Goal: Information Seeking & Learning: Learn about a topic

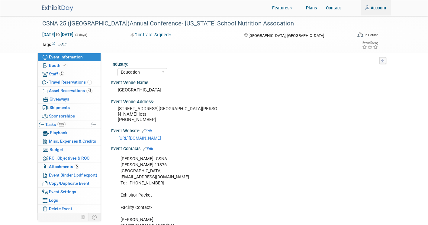
select select "Education"
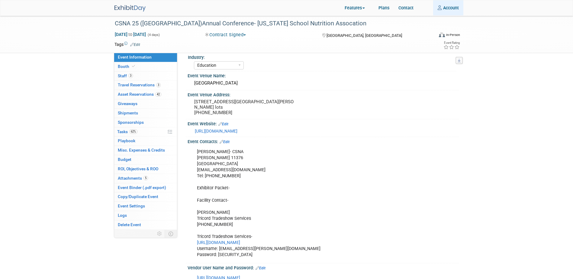
click at [428, 8] on link "Account" at bounding box center [448, 7] width 30 height 15
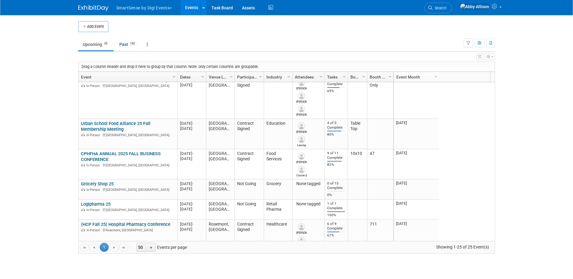
scroll to position [6, 0]
click at [467, 44] on icon "button" at bounding box center [469, 43] width 4 height 4
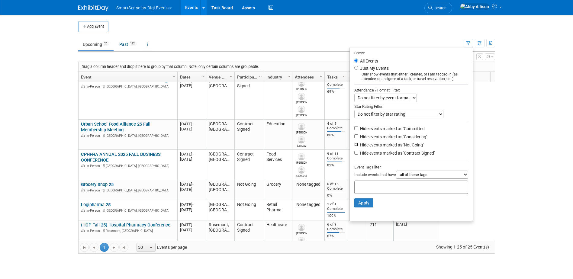
click at [355, 146] on input "Hide events marked as 'Not Going'" at bounding box center [357, 145] width 4 height 4
checkbox input "true"
click at [361, 204] on button "Apply" at bounding box center [364, 203] width 19 height 9
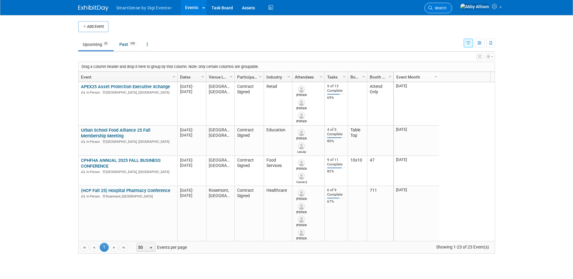
click at [447, 8] on span "Search" at bounding box center [440, 8] width 14 height 5
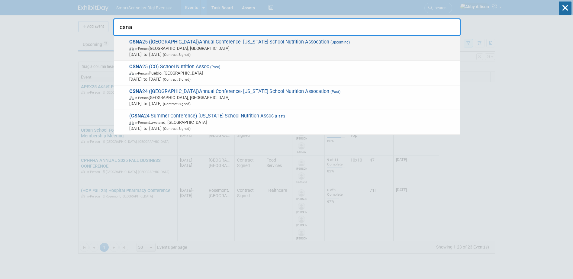
type input "csna"
click at [228, 37] on div "CSNA 25 (CA)Annual Conference- California School Nutrition Assocation (Upcoming…" at bounding box center [287, 48] width 346 height 25
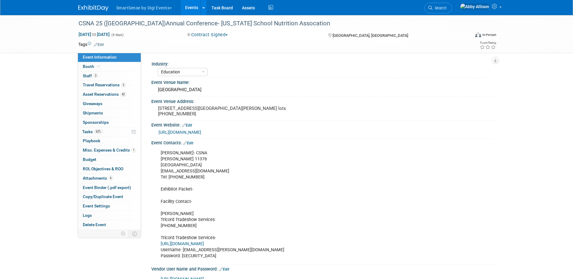
select select "Education"
drag, startPoint x: 459, startPoint y: 2, endPoint x: 455, endPoint y: 10, distance: 8.7
click at [452, 4] on li "Search" at bounding box center [439, 7] width 28 height 15
click at [447, 10] on span "Search" at bounding box center [440, 8] width 14 height 5
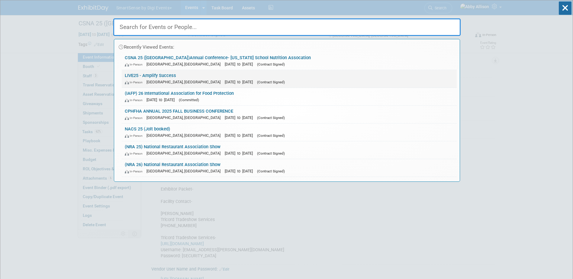
click at [144, 72] on link "LIVE25 - Amplify Success In-Person Nashville, TN Oct 21, 2025 to Oct 24, 2025 (…" at bounding box center [289, 79] width 335 height 18
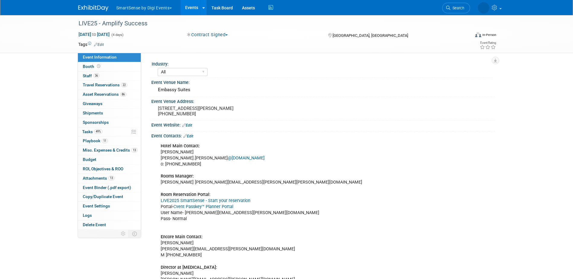
select select "All"
click at [192, 205] on link "Cvent Passkey™ Planner Portal" at bounding box center [203, 206] width 60 height 5
click at [447, 10] on span "Search" at bounding box center [440, 8] width 14 height 5
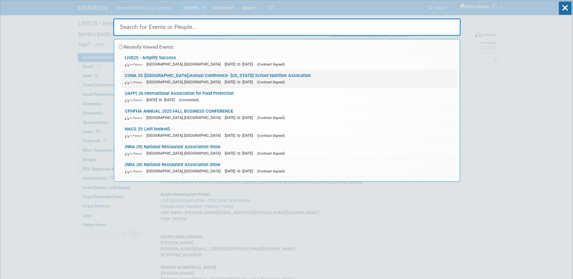
click at [159, 77] on link "CSNA 25 ([GEOGRAPHIC_DATA])Annual Conference- [US_STATE] School Nutrition Assoc…" at bounding box center [289, 79] width 335 height 18
